Goal: Task Accomplishment & Management: Use online tool/utility

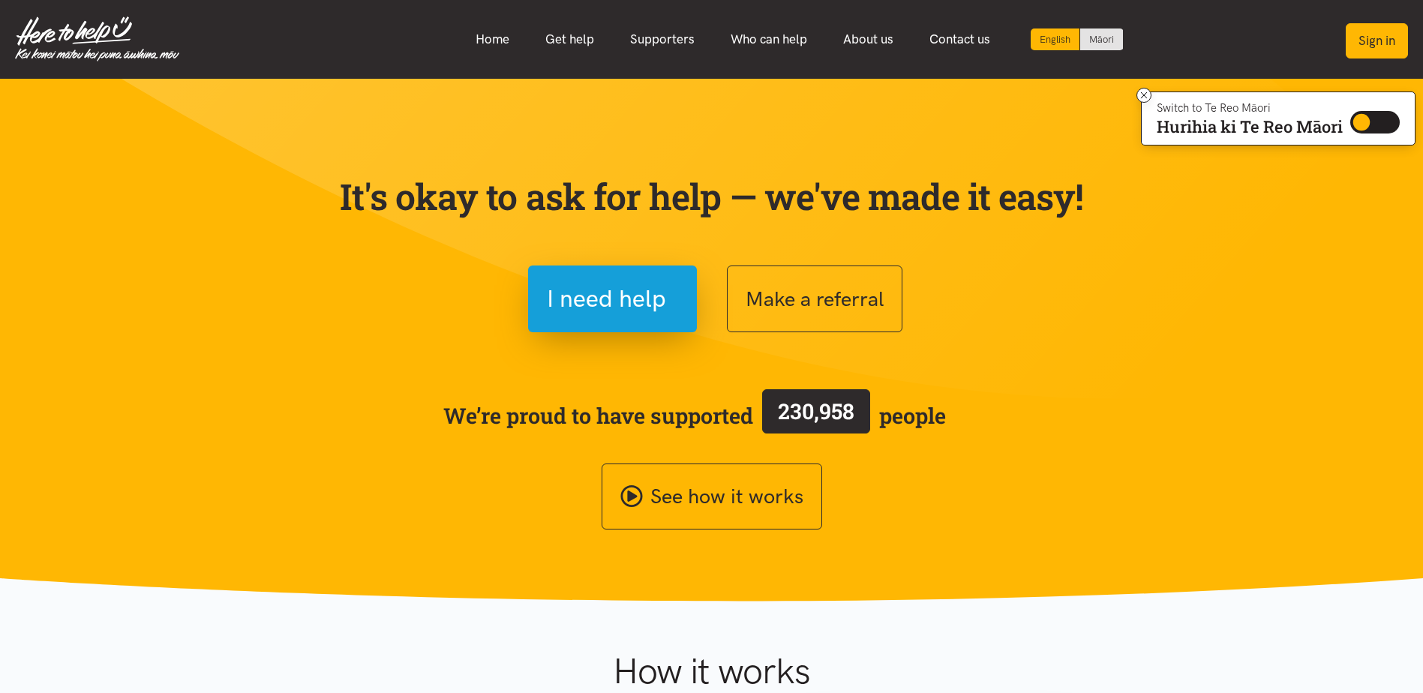
click at [1388, 37] on button "Sign in" at bounding box center [1376, 40] width 62 height 35
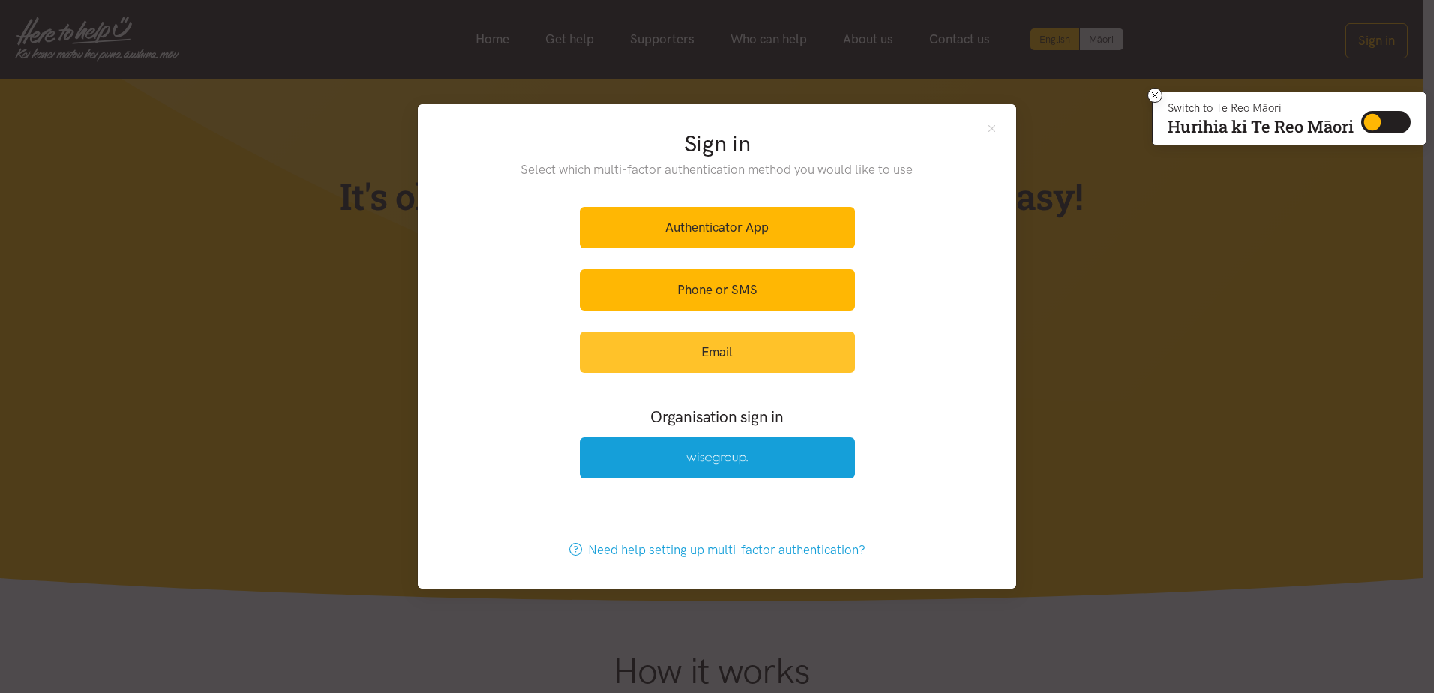
click at [742, 351] on link "Email" at bounding box center [717, 351] width 275 height 41
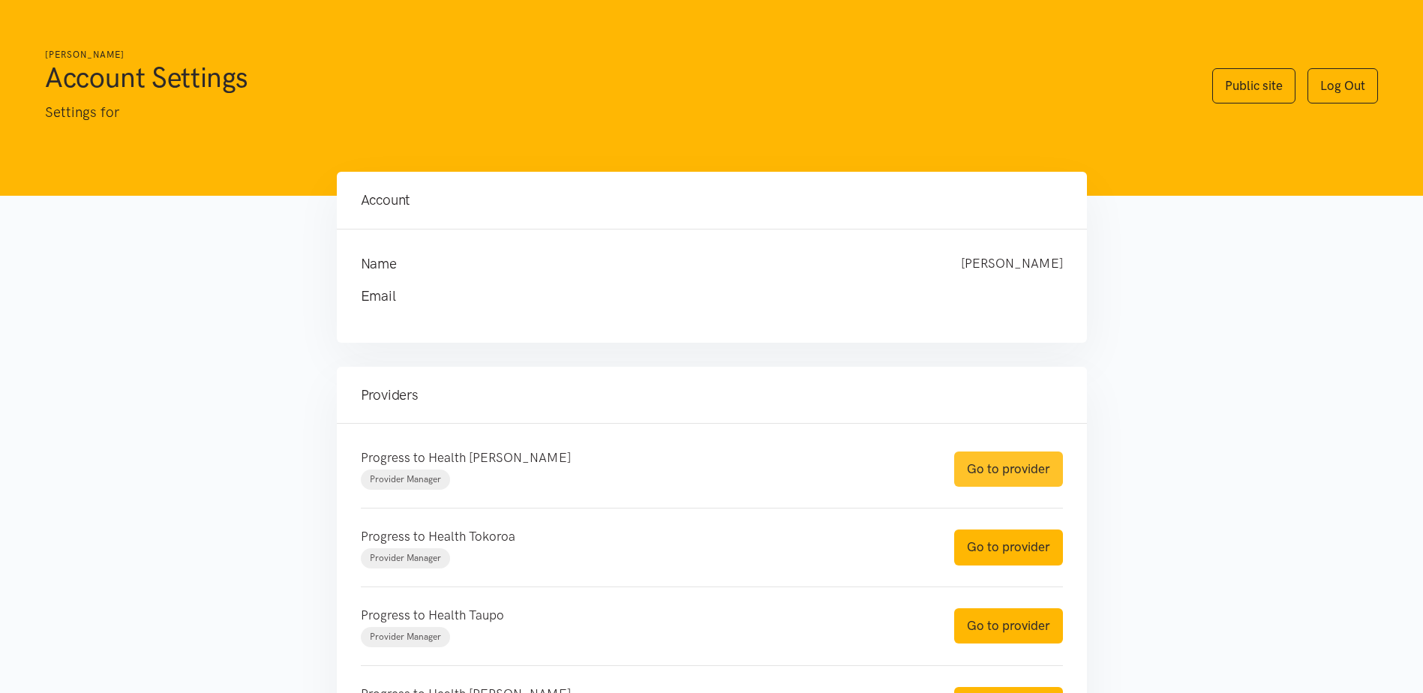
click at [1012, 477] on link "Go to provider" at bounding box center [1008, 468] width 109 height 35
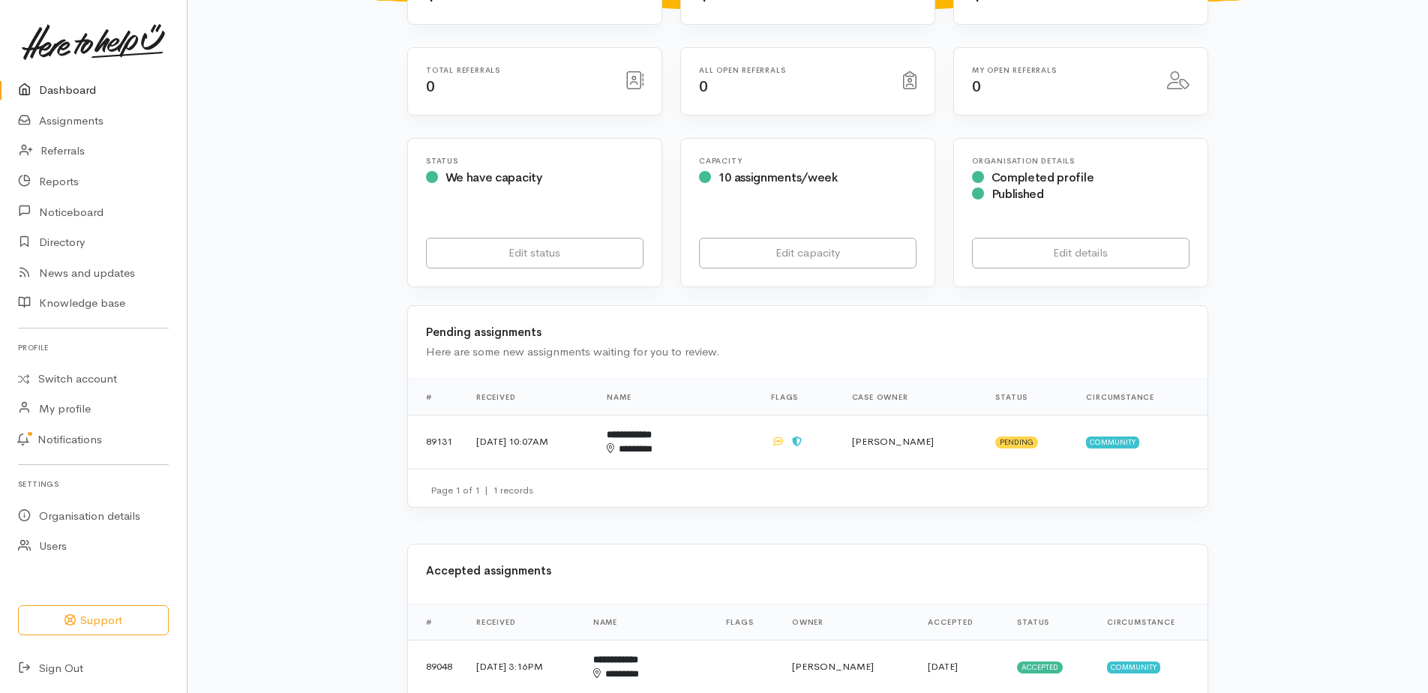
scroll to position [225, 0]
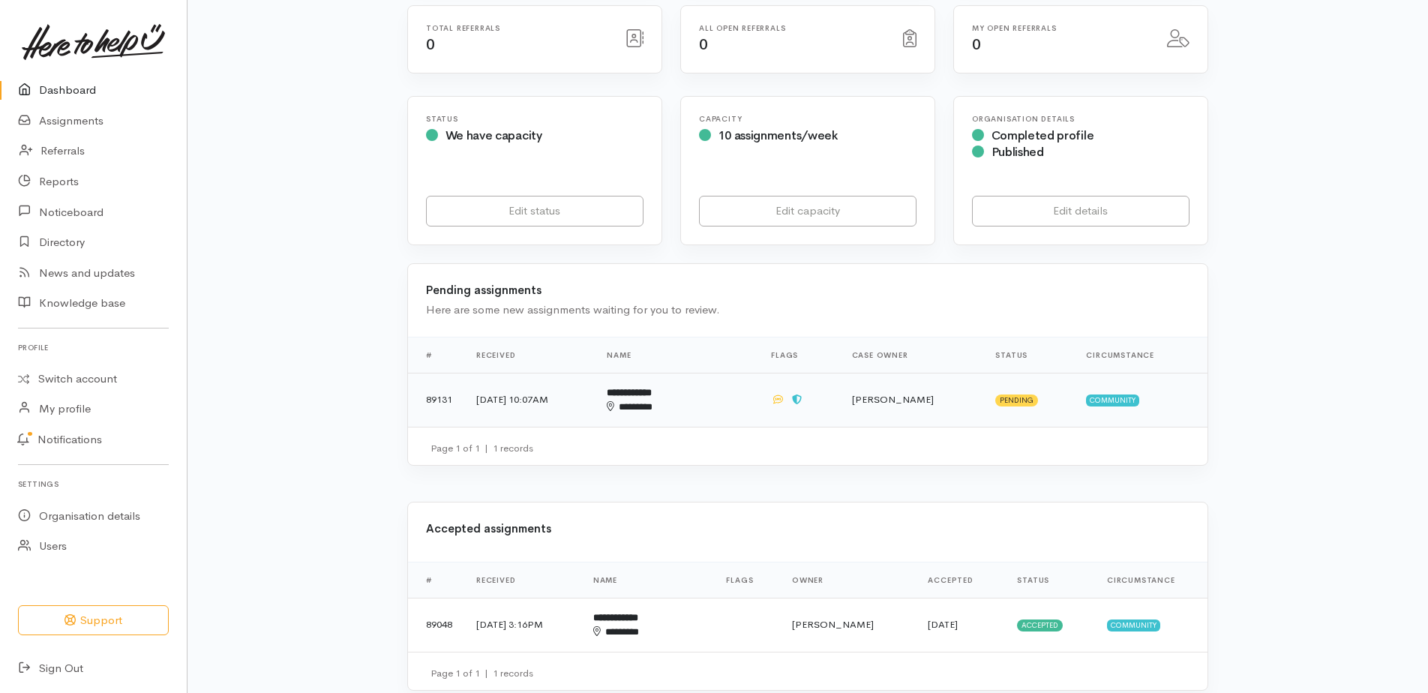
click at [559, 412] on td "25 Sep 2025, 10:07AM" at bounding box center [529, 400] width 130 height 54
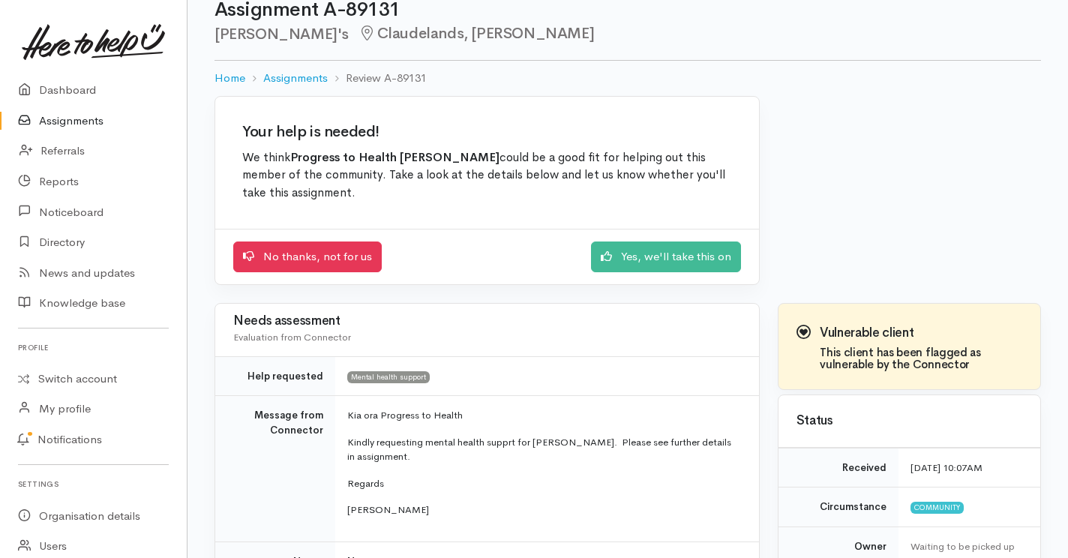
scroll to position [17, 0]
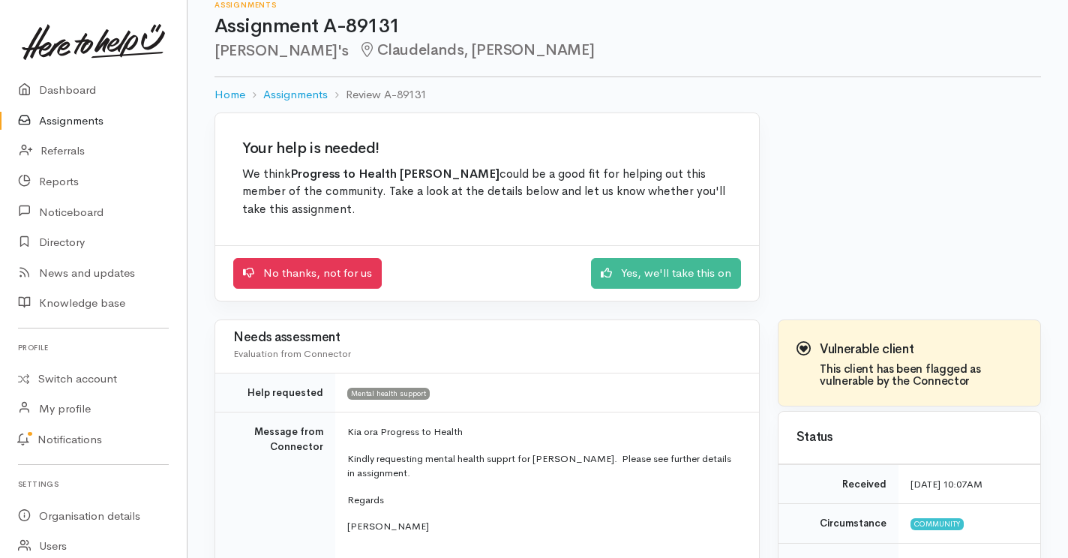
click at [700, 292] on div "No thanks, not for us Yes, we'll take this on" at bounding box center [487, 272] width 544 height 55
click at [698, 278] on link "Yes, we'll take this on" at bounding box center [666, 271] width 150 height 31
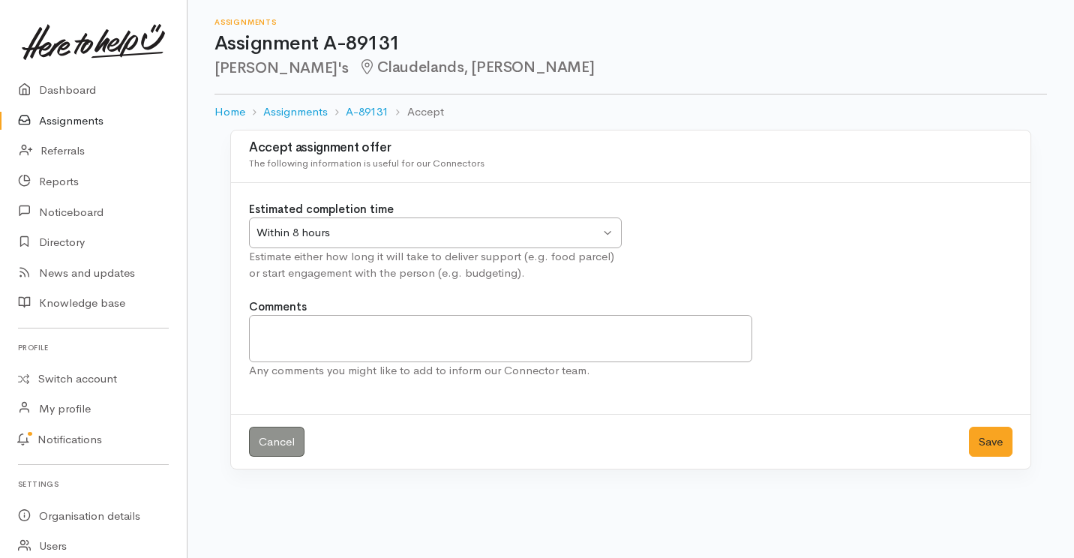
click at [379, 229] on div "Within 8 hours" at bounding box center [427, 232] width 343 height 17
click at [991, 442] on button "Save" at bounding box center [990, 442] width 43 height 31
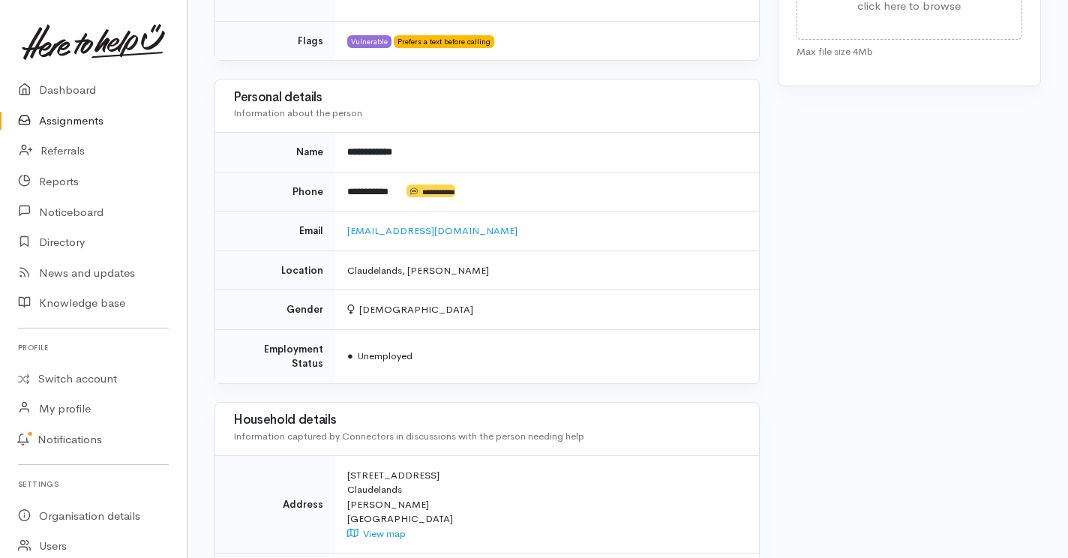
scroll to position [975, 0]
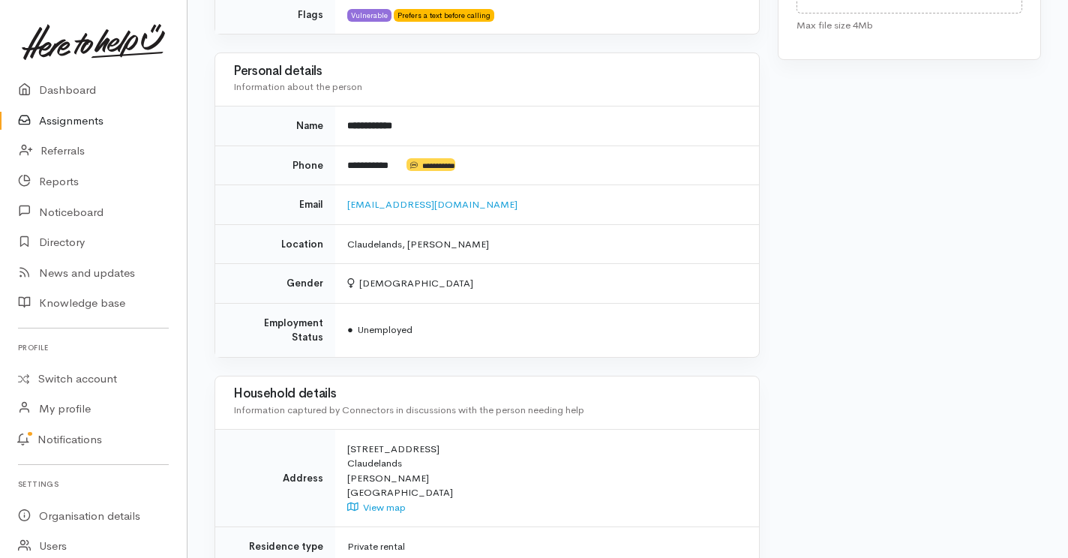
drag, startPoint x: 413, startPoint y: 404, endPoint x: 336, endPoint y: 404, distance: 77.2
click at [336, 429] on td "1/8 Union St Claudelands Hamilton New Zealand View map" at bounding box center [547, 478] width 424 height 98
drag, startPoint x: 336, startPoint y: 404, endPoint x: 346, endPoint y: 403, distance: 10.6
copy div "1/8 Union St"
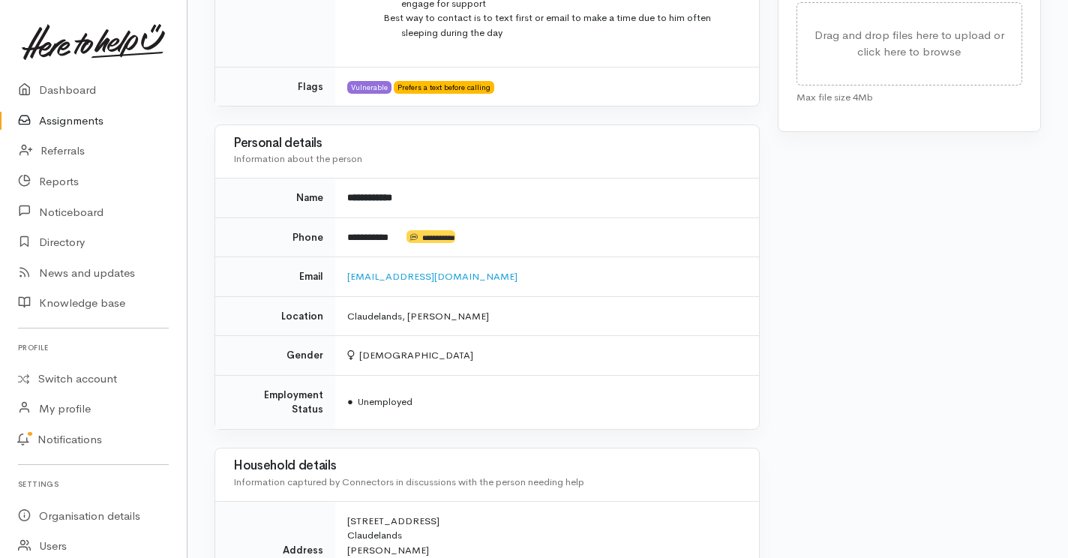
scroll to position [901, 0]
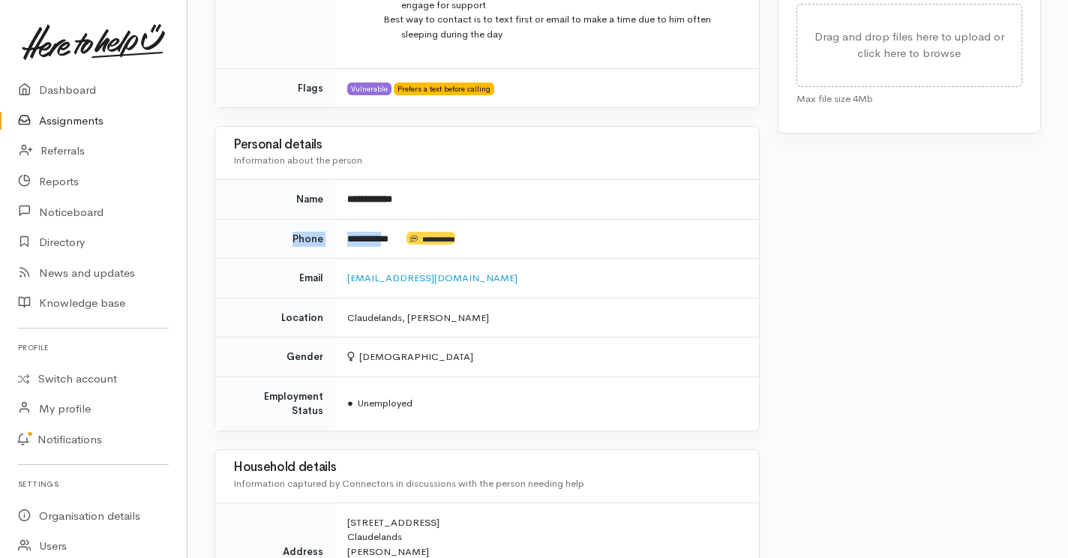
drag, startPoint x: 398, startPoint y: 206, endPoint x: 281, endPoint y: 207, distance: 117.0
click at [281, 219] on tr "**********" at bounding box center [487, 239] width 544 height 40
drag, startPoint x: 281, startPoint y: 207, endPoint x: 388, endPoint y: 208, distance: 107.2
click at [388, 219] on td "**********" at bounding box center [547, 239] width 424 height 40
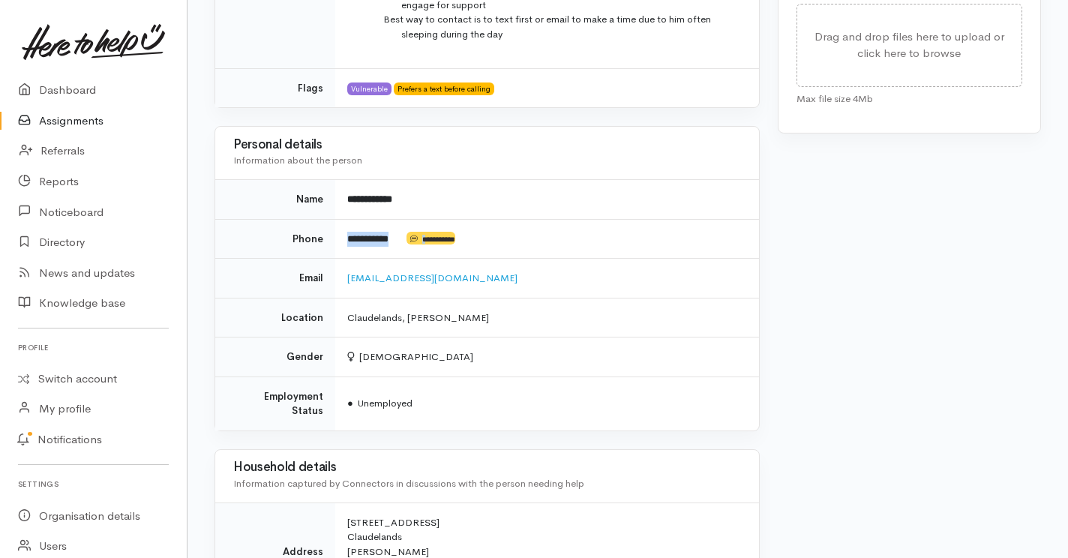
click at [388, 219] on td "**********" at bounding box center [547, 239] width 424 height 40
drag, startPoint x: 388, startPoint y: 208, endPoint x: 401, endPoint y: 208, distance: 12.8
click at [401, 219] on td "**********" at bounding box center [547, 239] width 424 height 40
drag, startPoint x: 403, startPoint y: 210, endPoint x: 346, endPoint y: 209, distance: 56.2
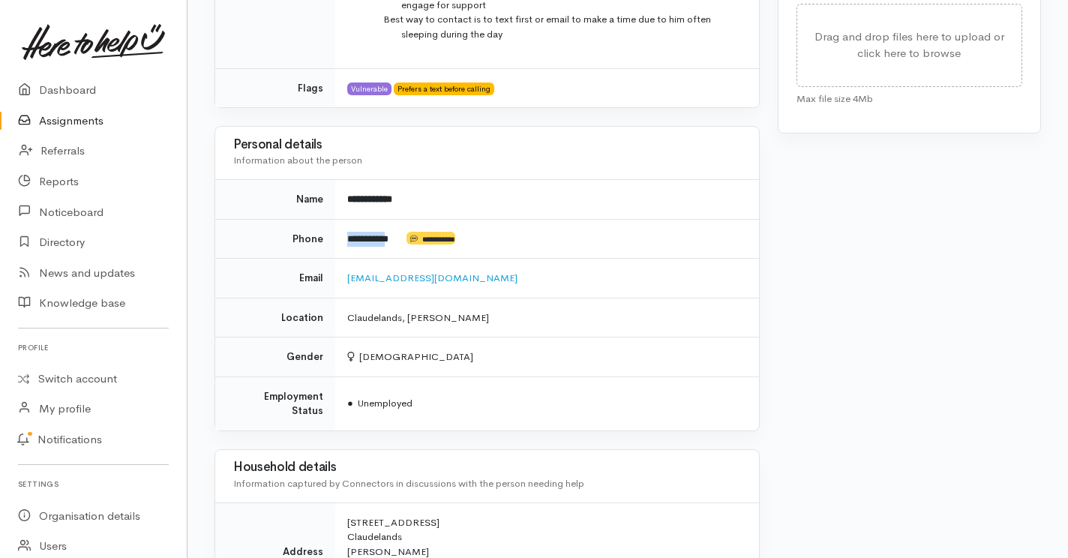
click at [346, 219] on td "**********" at bounding box center [547, 239] width 424 height 40
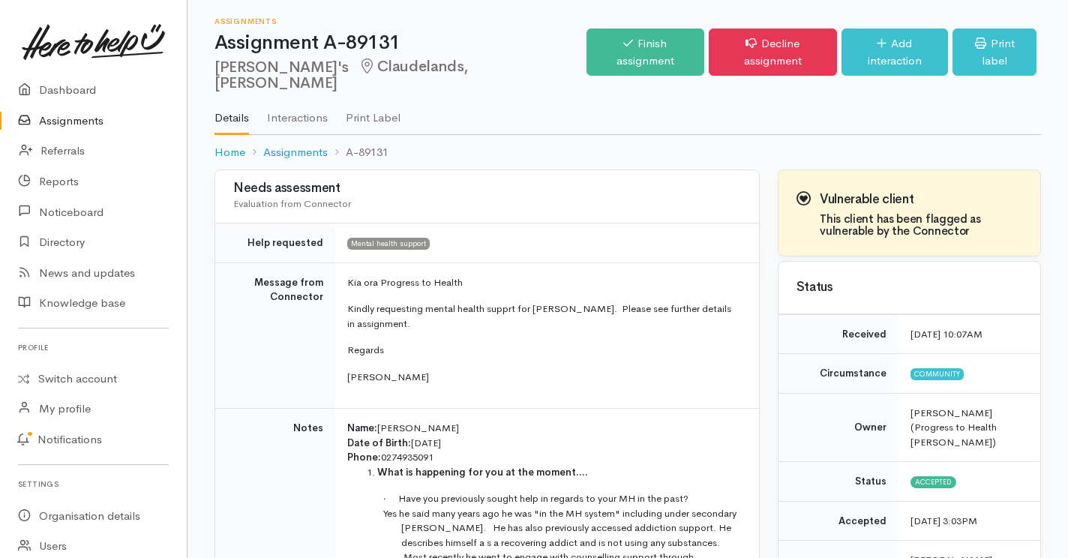
scroll to position [0, 0]
click at [89, 112] on link "Assignments" at bounding box center [93, 121] width 187 height 31
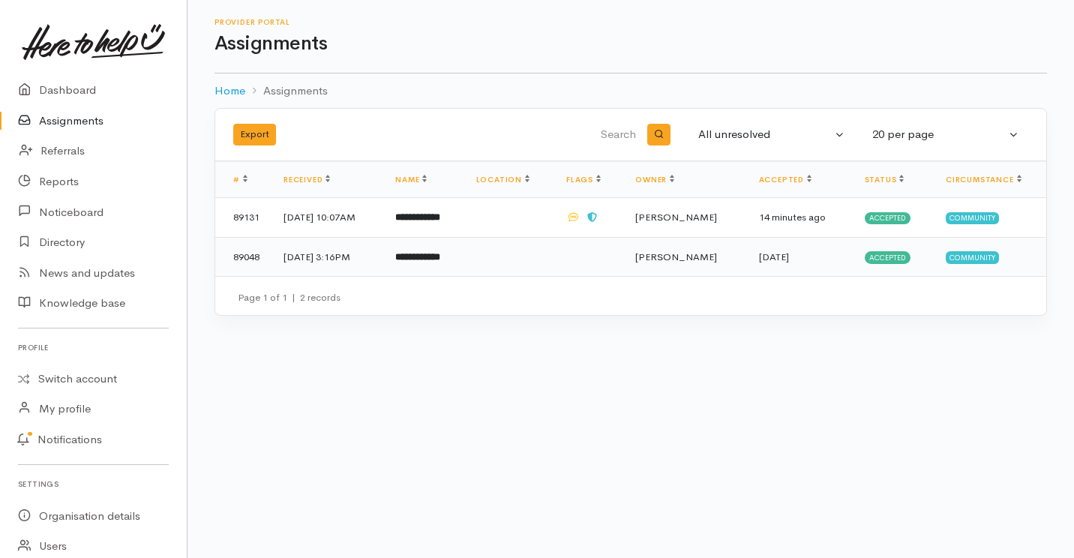
click at [463, 262] on td "**********" at bounding box center [423, 256] width 80 height 39
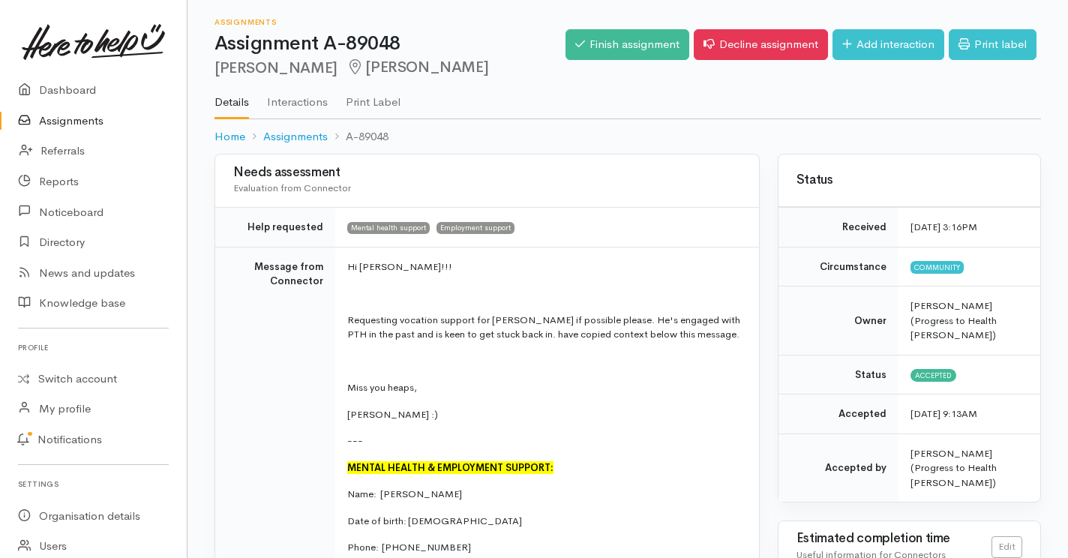
click at [628, 26] on div "Finish assignment Decline assignment Add interaction Print label" at bounding box center [802, 46] width 475 height 49
click at [626, 44] on link "Finish assignment" at bounding box center [627, 44] width 124 height 31
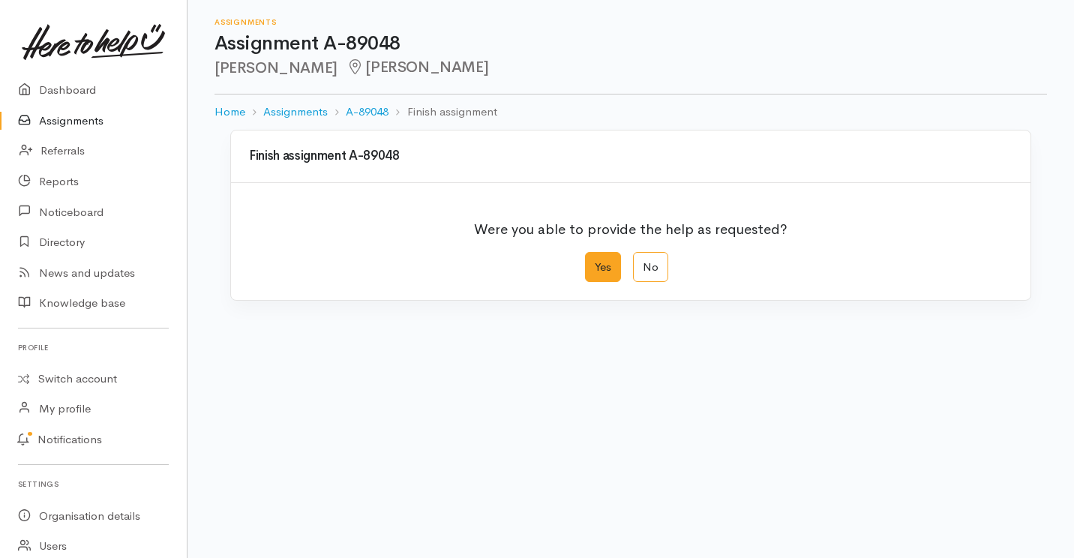
click at [607, 262] on label "Yes" at bounding box center [603, 267] width 36 height 31
click at [595, 262] on input "Yes" at bounding box center [590, 257] width 10 height 10
radio input "true"
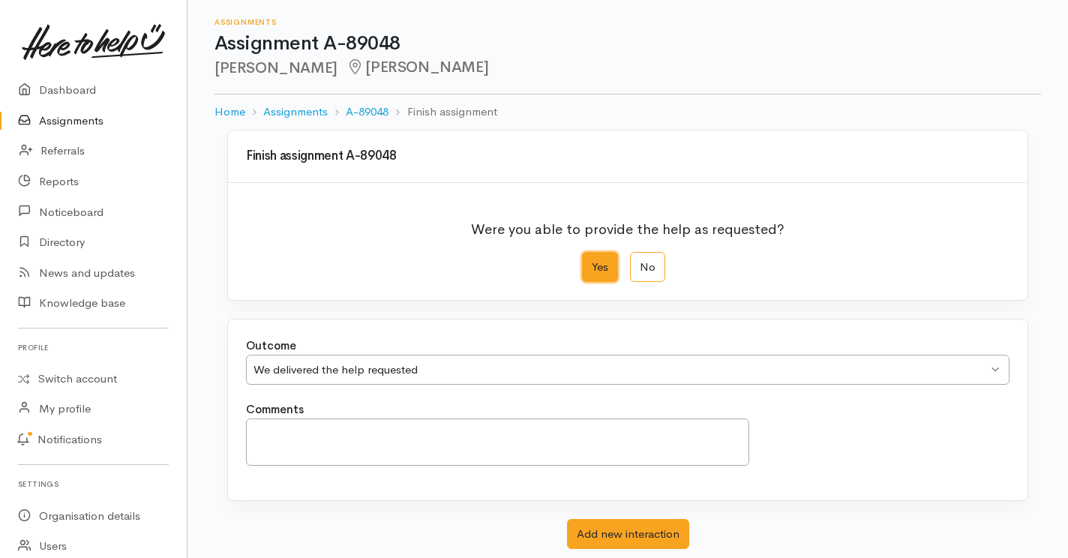
click at [523, 383] on div "We delivered the help requested We delivered the help requested" at bounding box center [627, 370] width 763 height 31
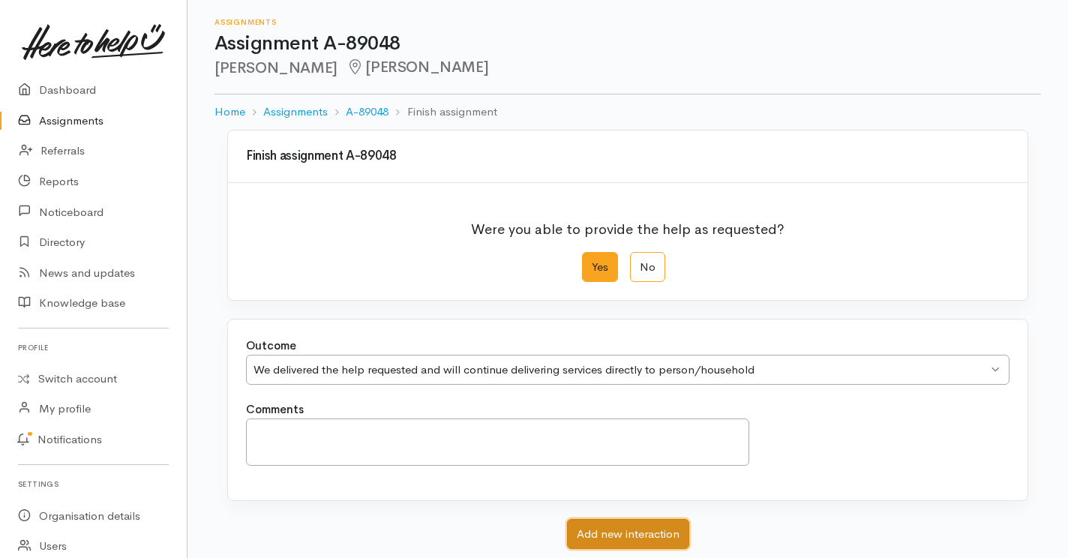
click at [589, 548] on button "Add new interaction" at bounding box center [628, 534] width 122 height 31
click at [596, 529] on button "Cancel new interaction" at bounding box center [627, 534] width 137 height 31
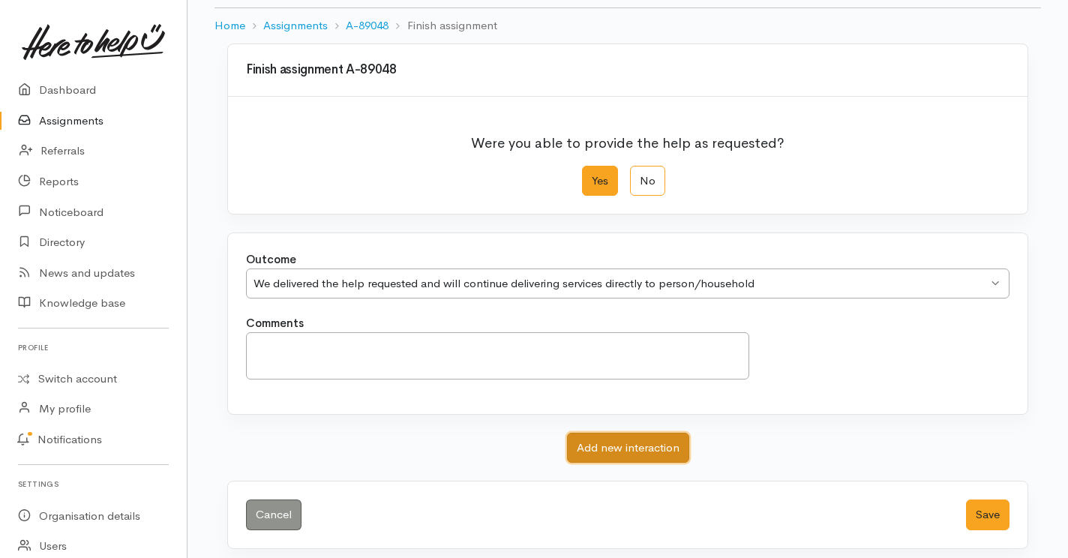
scroll to position [95, 0]
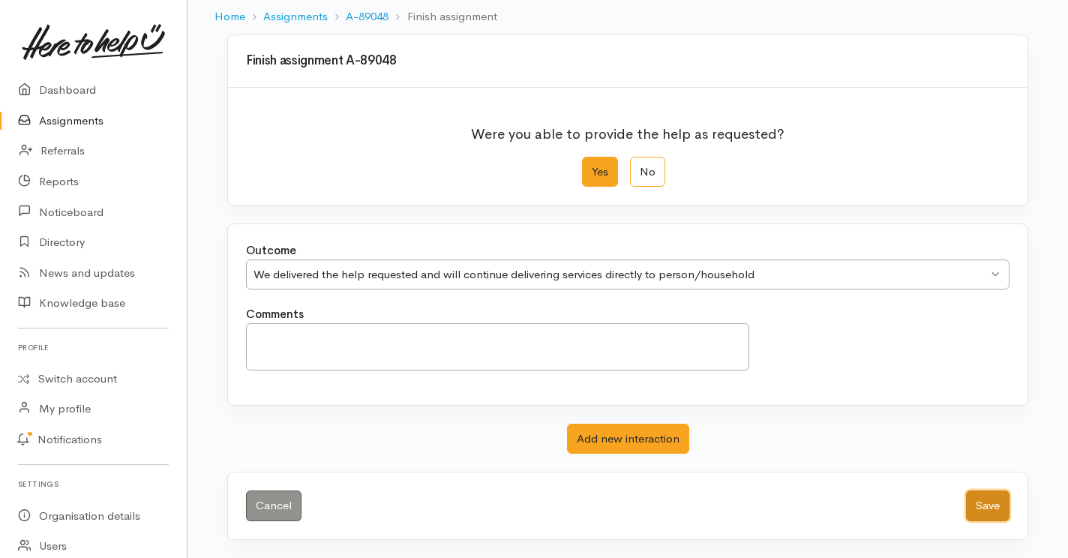
click at [984, 502] on button "Save" at bounding box center [987, 505] width 43 height 31
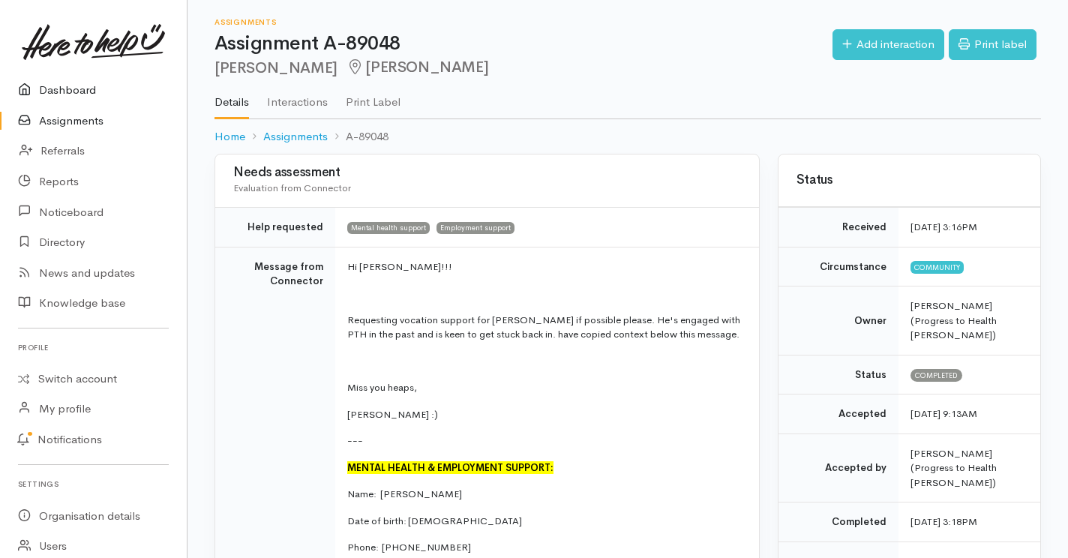
click at [45, 96] on link "Dashboard" at bounding box center [93, 90] width 187 height 31
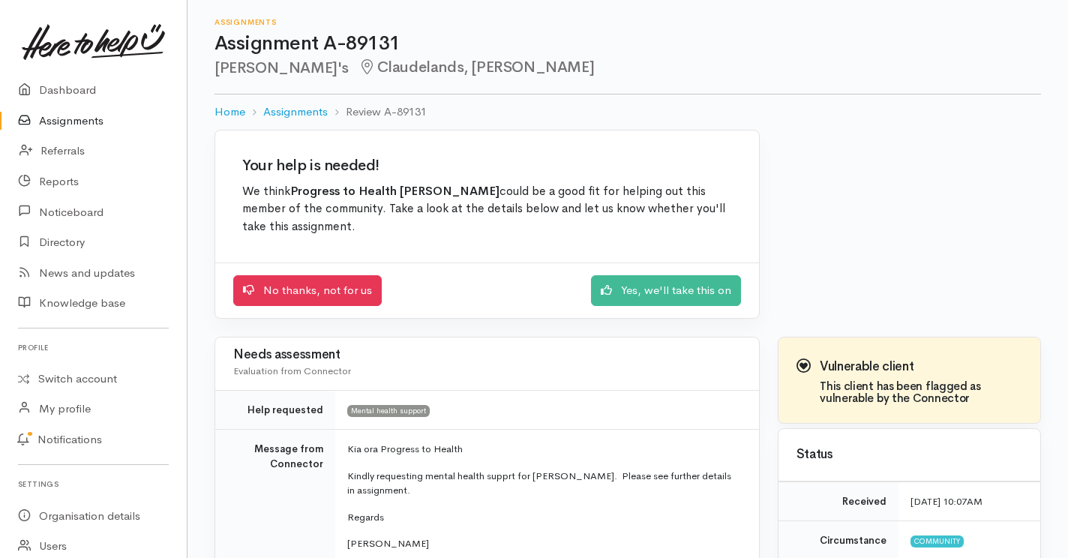
scroll to position [17, 0]
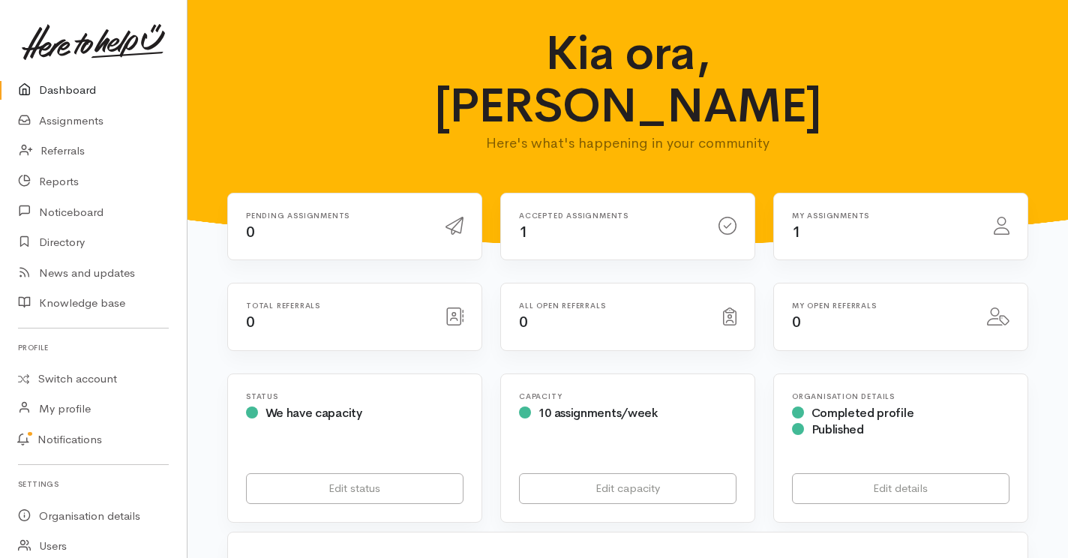
scroll to position [225, 0]
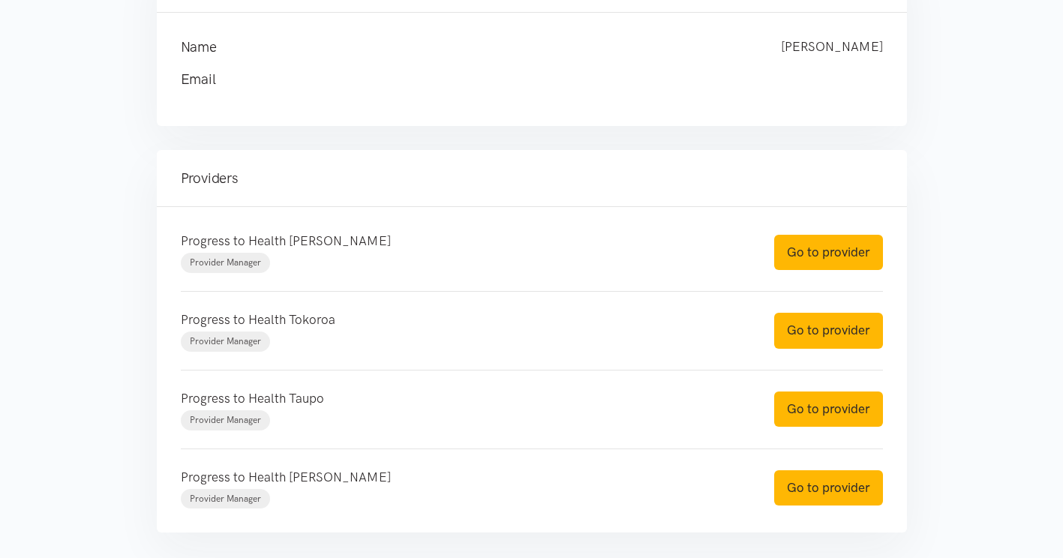
scroll to position [225, 0]
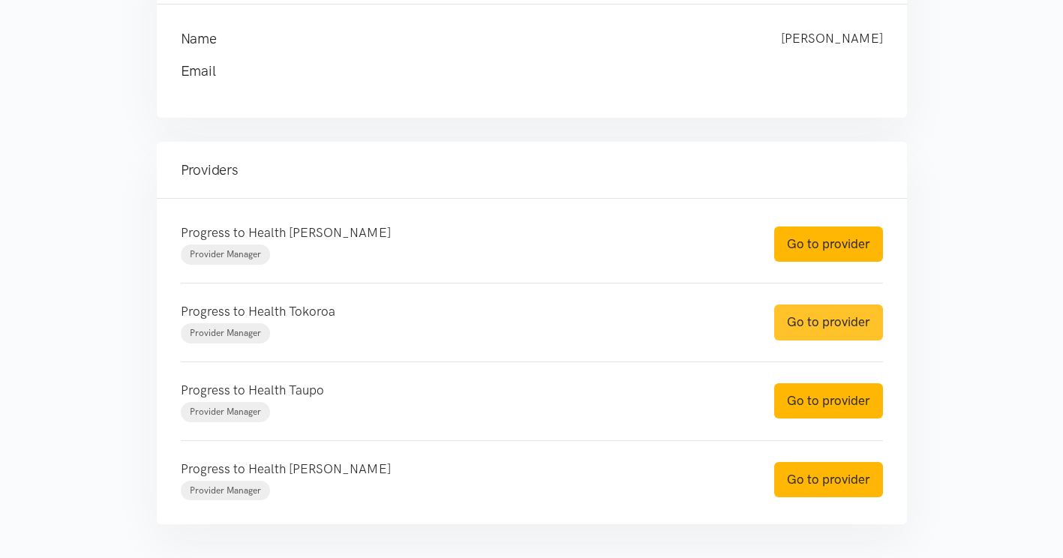
click at [802, 334] on link "Go to provider" at bounding box center [828, 321] width 109 height 35
